Goal: Task Accomplishment & Management: Use online tool/utility

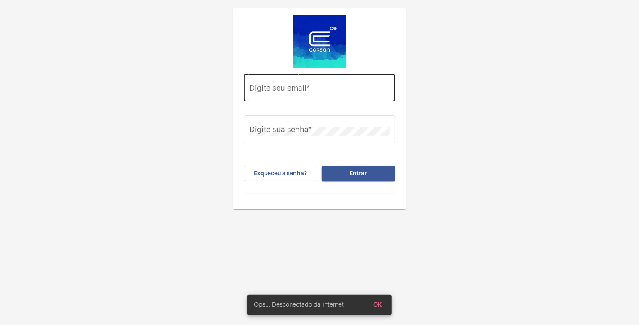
click at [335, 85] on div "Digite seu email *" at bounding box center [320, 87] width 140 height 30
click at [320, 89] on input "Digite seu email *" at bounding box center [320, 90] width 140 height 8
type input "[EMAIL_ADDRESS][PERSON_NAME][DOMAIN_NAME]"
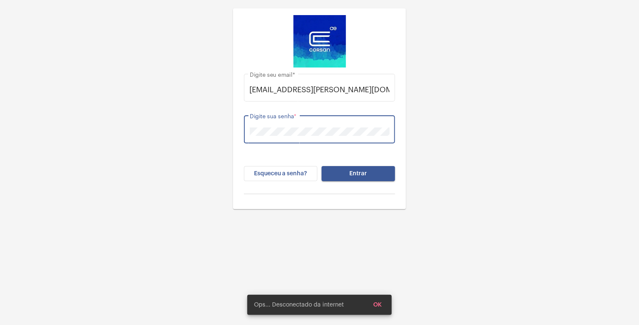
click at [368, 174] on button "Entrar" at bounding box center [358, 173] width 73 height 15
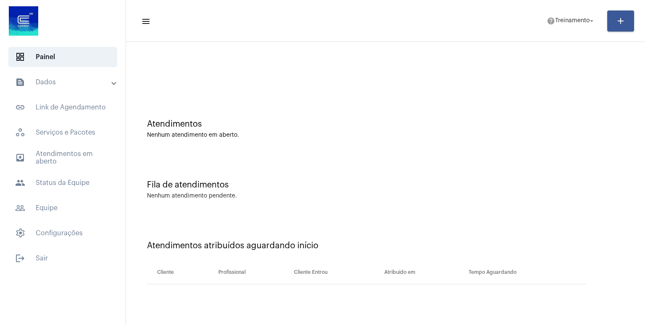
click at [548, 203] on div "Fila de atendimentos Nenhum atendimento pendente." at bounding box center [385, 185] width 510 height 61
